Goal: Find contact information: Find contact information

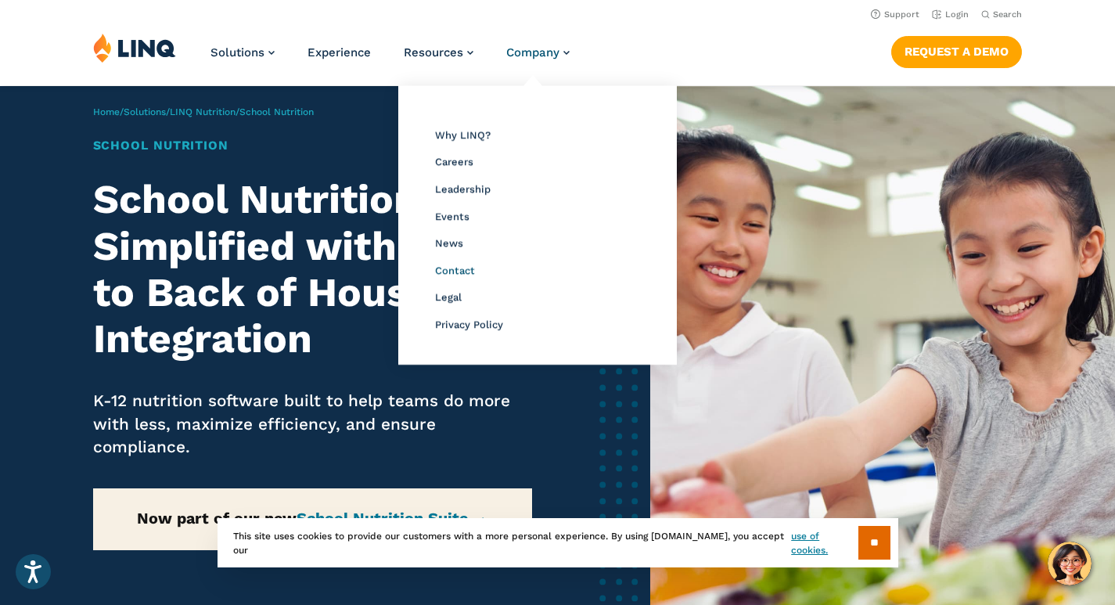
click at [470, 274] on span "Contact" at bounding box center [455, 270] width 40 height 12
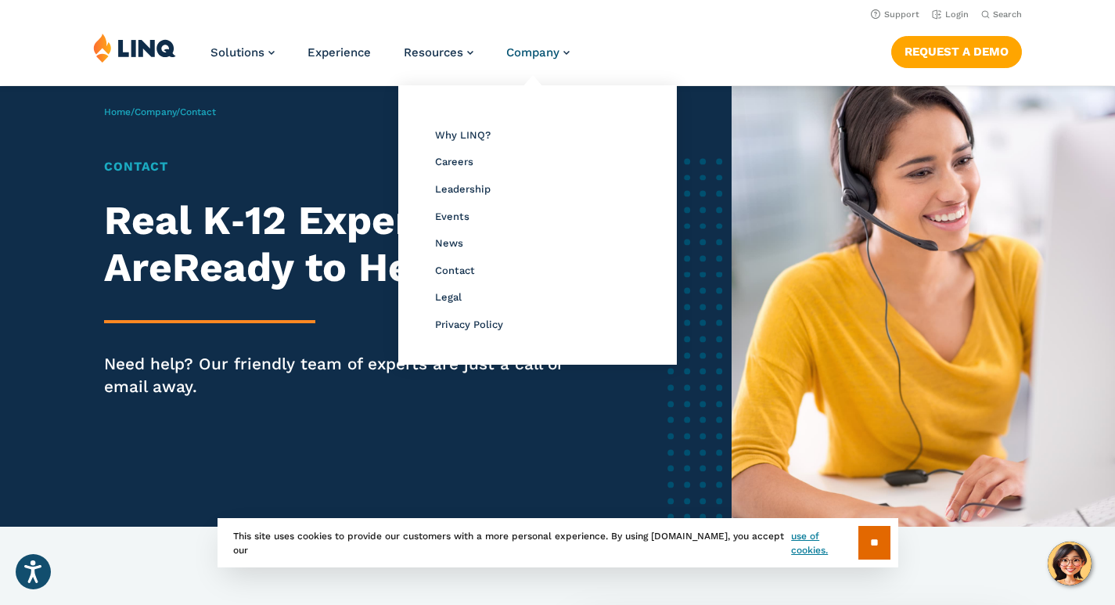
drag, startPoint x: 758, startPoint y: 31, endPoint x: 752, endPoint y: 40, distance: 11.3
click at [758, 29] on header "Support Login Search Search for: Solutions Nutrition Overview NEW School Nutrit…" at bounding box center [557, 42] width 1115 height 85
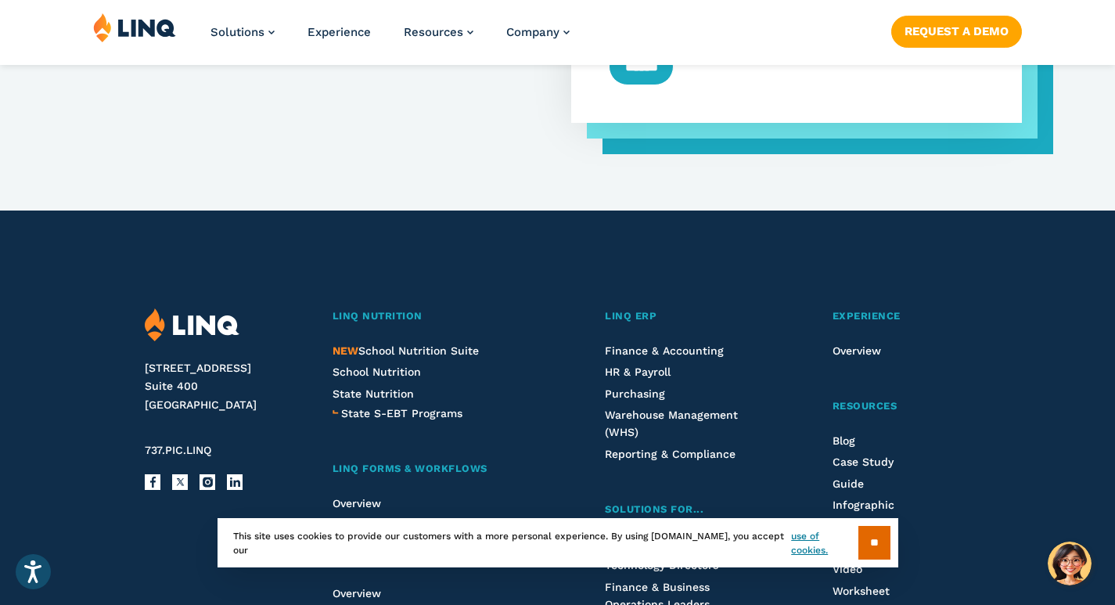
scroll to position [1565, 0]
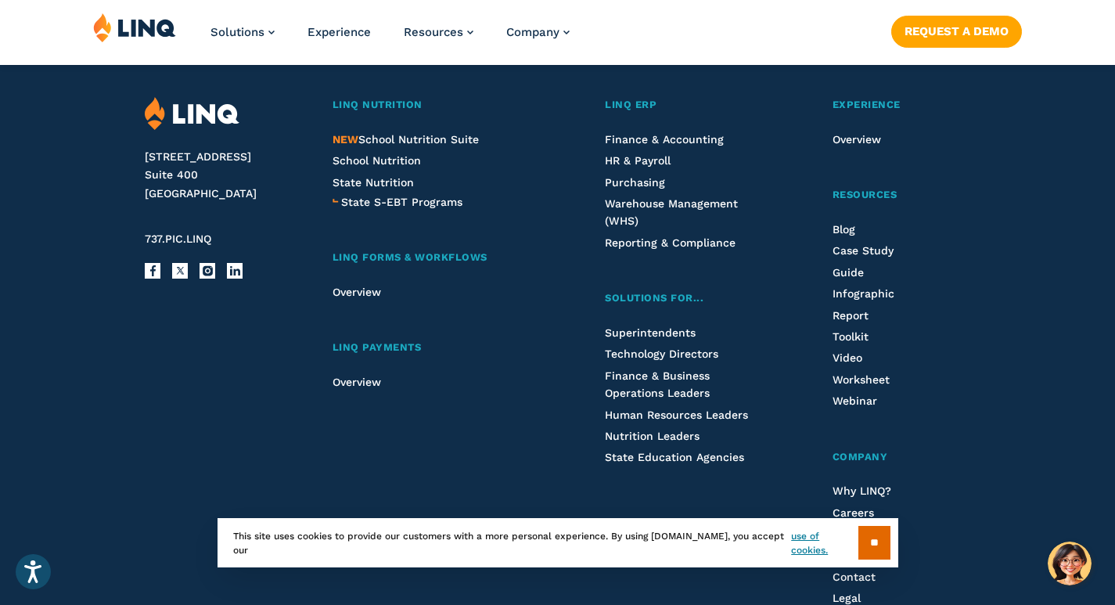
drag, startPoint x: 233, startPoint y: 261, endPoint x: 135, endPoint y: 341, distance: 126.9
click at [135, 341] on div "[STREET_ADDRESS] 737.PIC.LINQ Facebook X Instagram LinkedIn Email LINQ Nutritio…" at bounding box center [557, 352] width 929 height 706
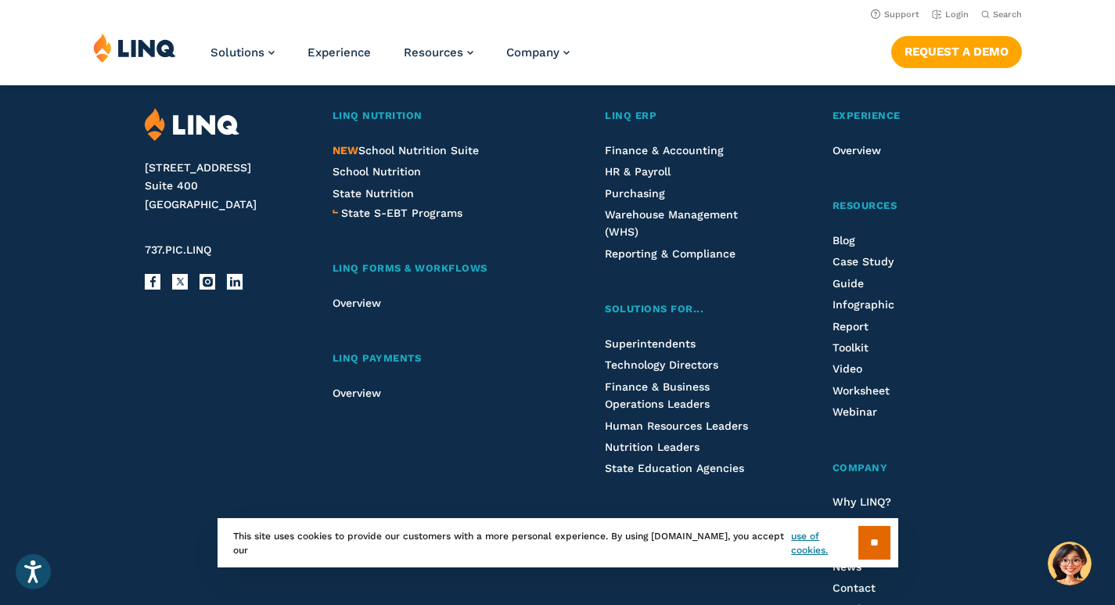
scroll to position [1531, 0]
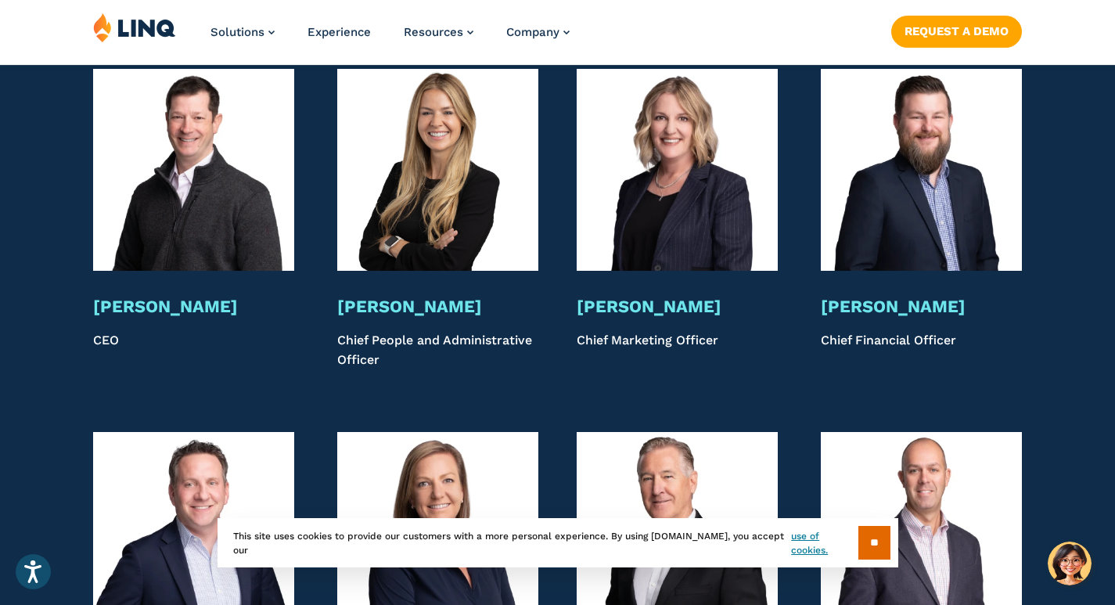
scroll to position [3315, 0]
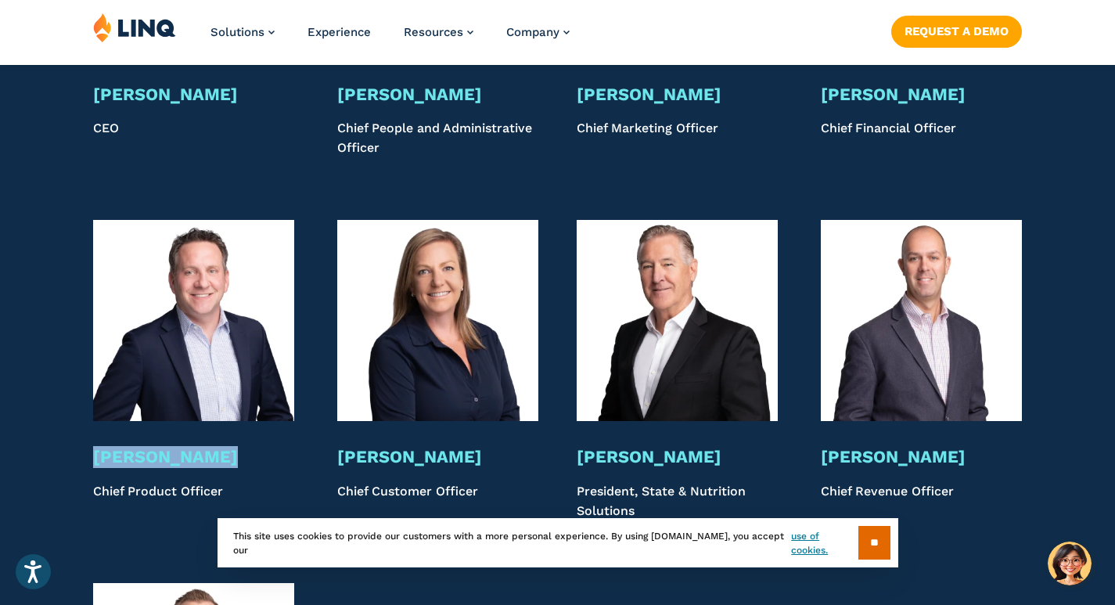
drag, startPoint x: 218, startPoint y: 408, endPoint x: 88, endPoint y: 403, distance: 130.0
click at [88, 403] on div "Jim Gagliardi Chief Product Officer Laura Thorn Chief Customer Officer Mike Bor…" at bounding box center [557, 370] width 1115 height 300
copy h3 "Jim Gagliardi"
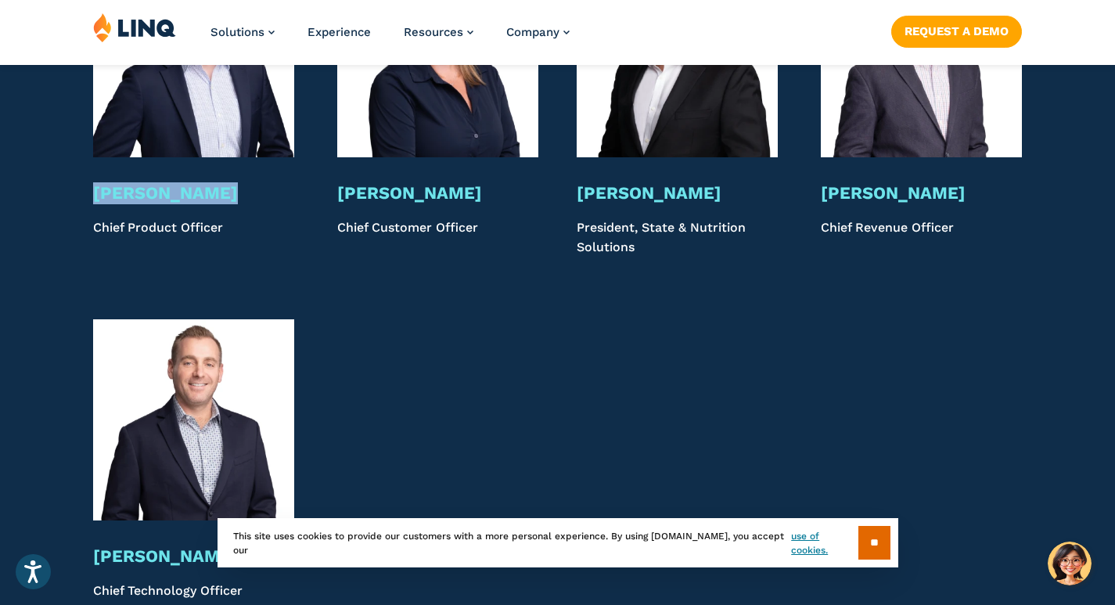
scroll to position [3628, 0]
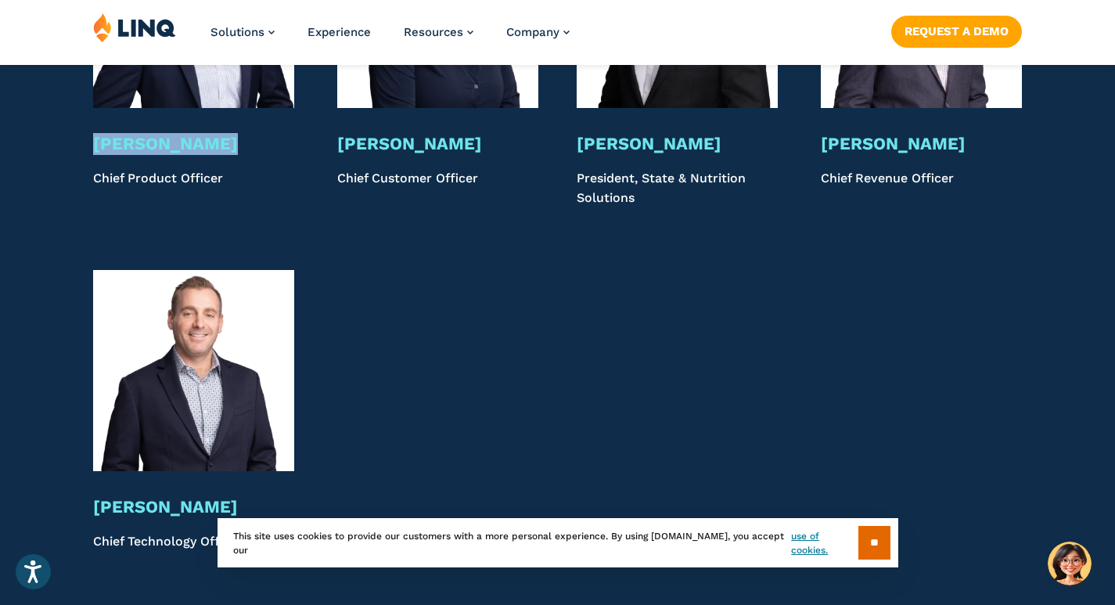
drag, startPoint x: 234, startPoint y: 126, endPoint x: 69, endPoint y: 118, distance: 165.3
click at [69, 118] on div "Jim Gagliardi Chief Product Officer Laura Thorn Chief Customer Officer Mike Bor…" at bounding box center [557, 57] width 1115 height 300
copy p "Chief Product Officer"
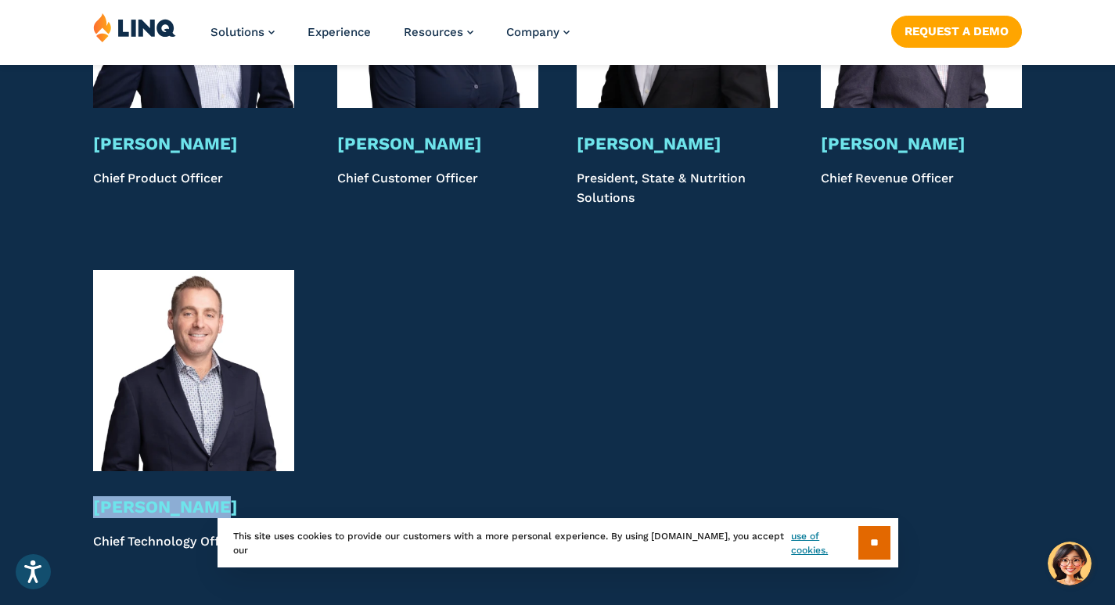
drag, startPoint x: 237, startPoint y: 458, endPoint x: 94, endPoint y: 459, distance: 143.2
click at [94, 496] on h3 "Seth Johnson" at bounding box center [193, 507] width 201 height 22
copy h3 "Seth Johnson"
drag, startPoint x: 276, startPoint y: 495, endPoint x: 94, endPoint y: 498, distance: 182.4
click at [94, 532] on p "Chief Technology Officer" at bounding box center [193, 541] width 201 height 19
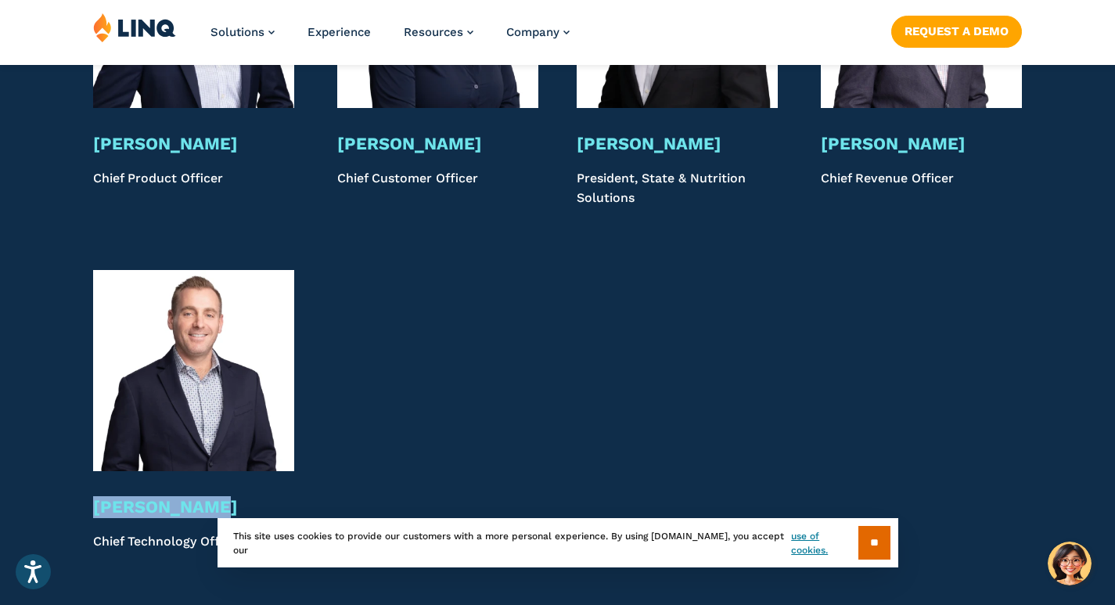
copy p "Chief Technology Officer"
click at [705, 342] on div at bounding box center [676, 411] width 211 height 282
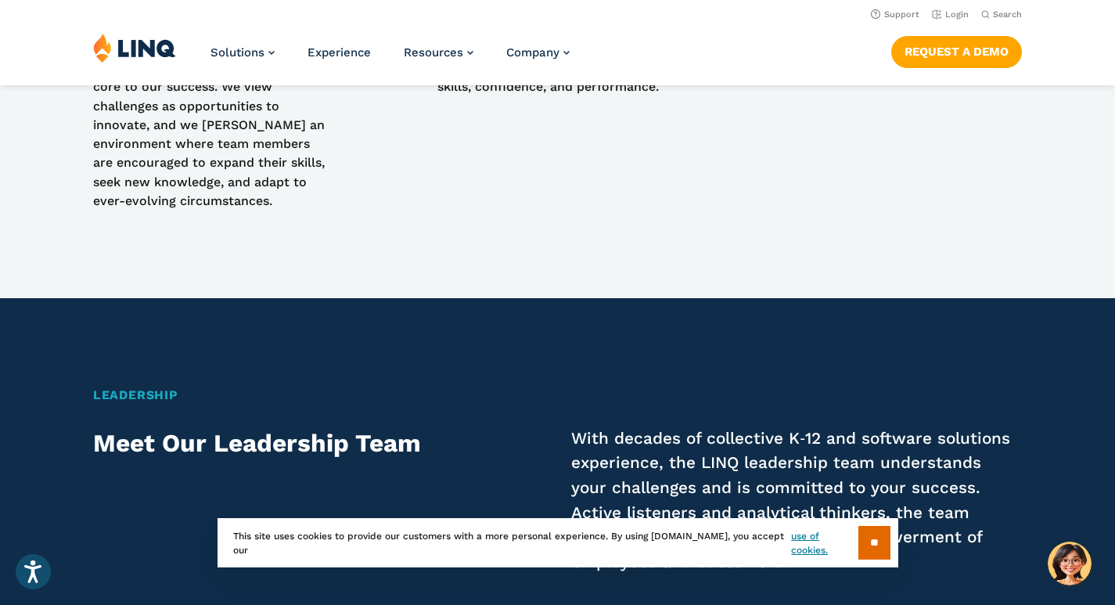
scroll to position [2376, 0]
